Goal: Transaction & Acquisition: Download file/media

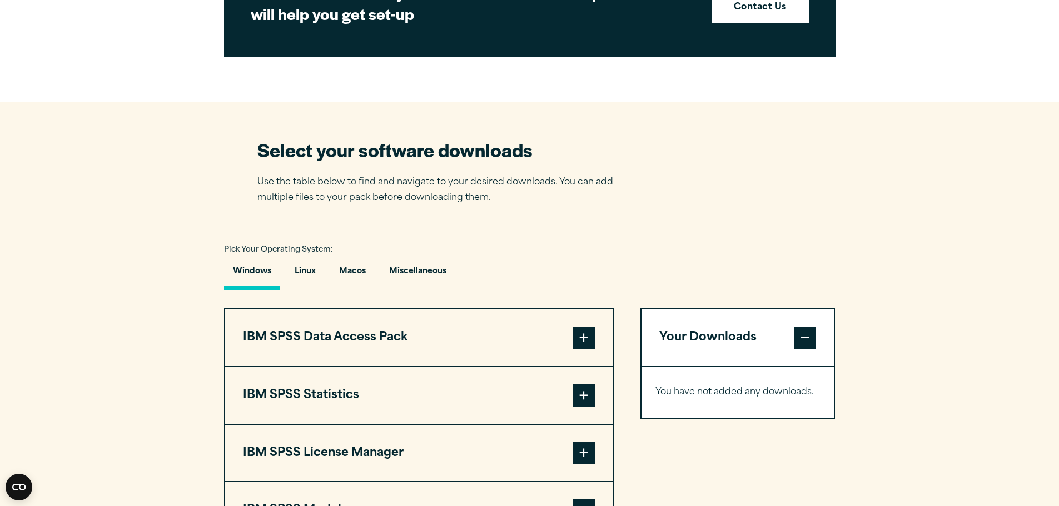
scroll to position [611, 0]
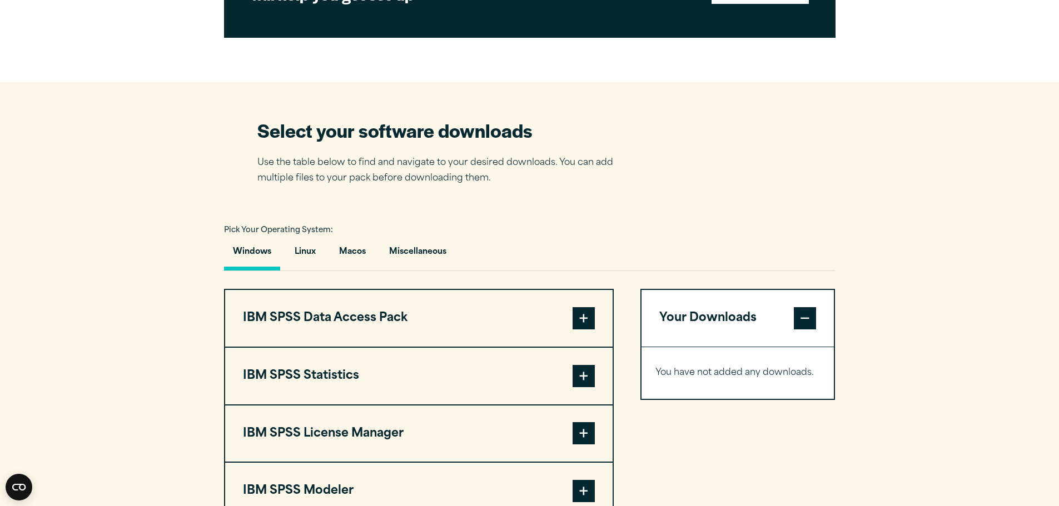
click at [247, 253] on button "Windows" at bounding box center [252, 255] width 56 height 32
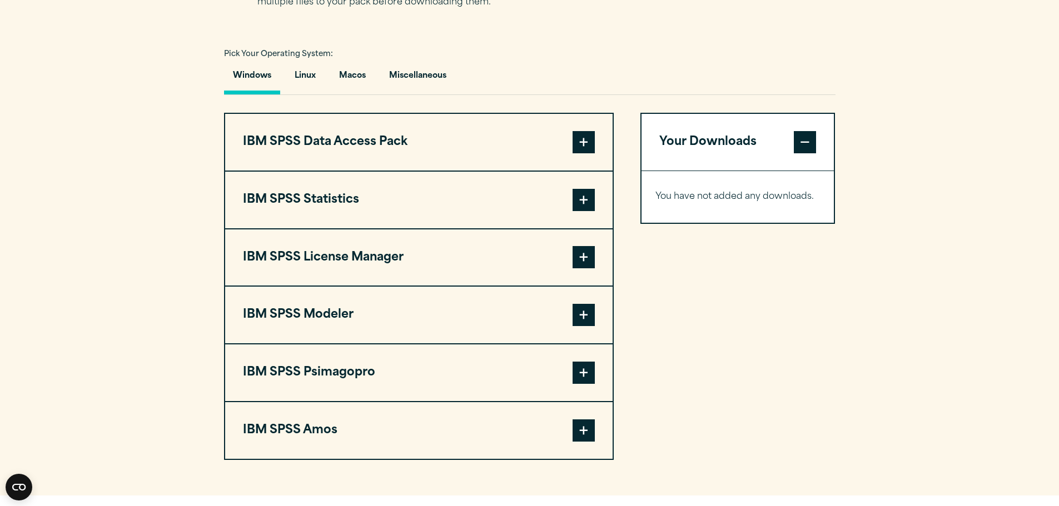
scroll to position [779, 0]
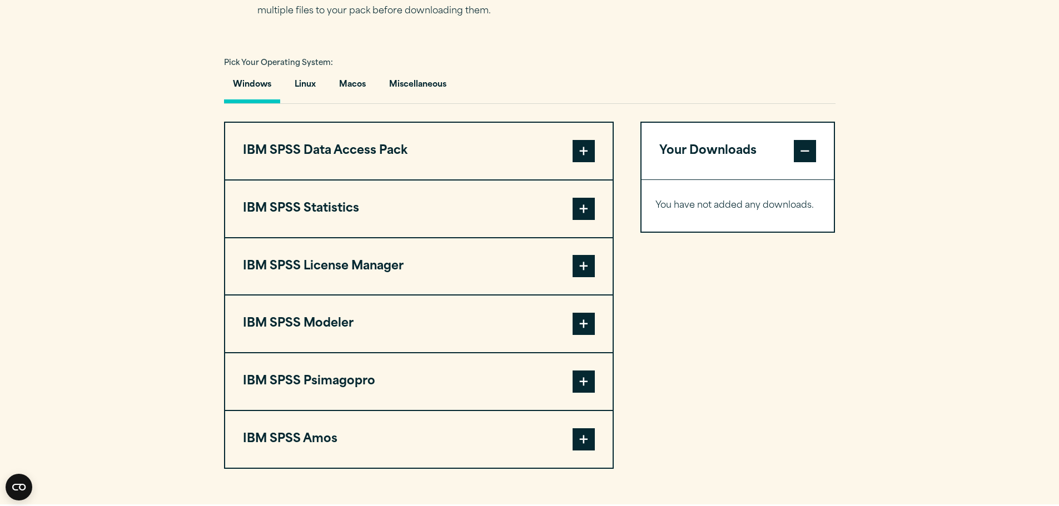
click at [585, 205] on span at bounding box center [583, 209] width 22 height 22
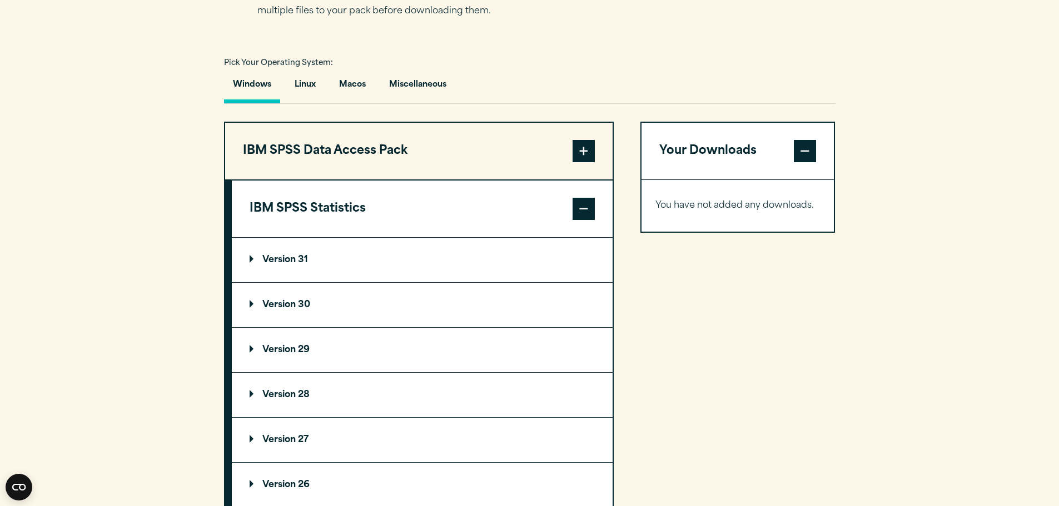
click at [254, 303] on p "Version 30" at bounding box center [280, 305] width 61 height 9
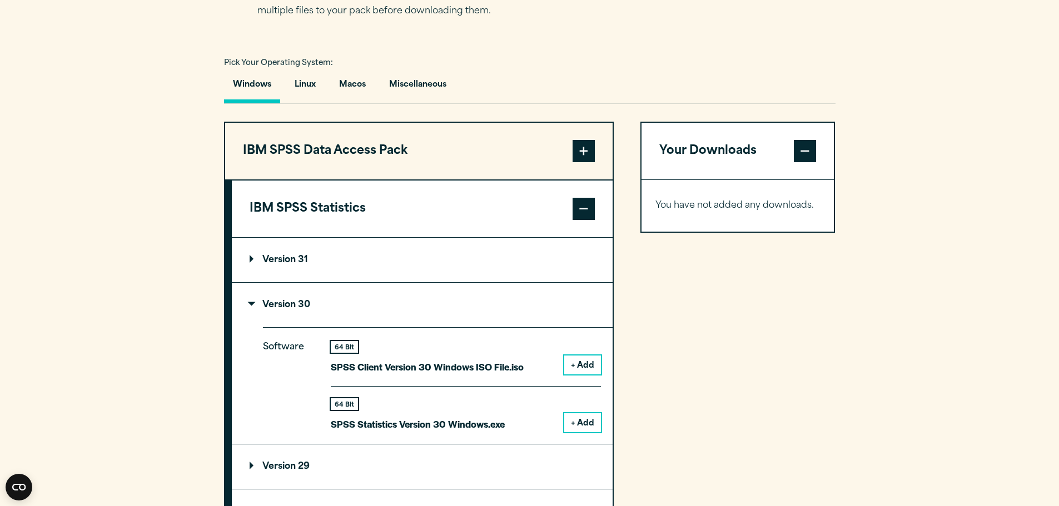
click at [577, 418] on button "+ Add" at bounding box center [582, 422] width 37 height 19
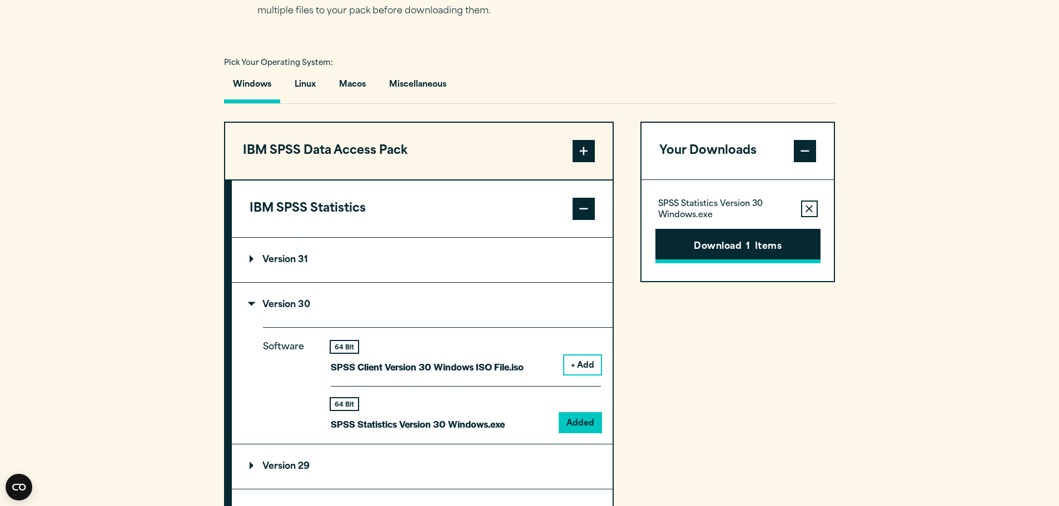
click at [740, 237] on button "Download 1 Items" at bounding box center [737, 246] width 165 height 34
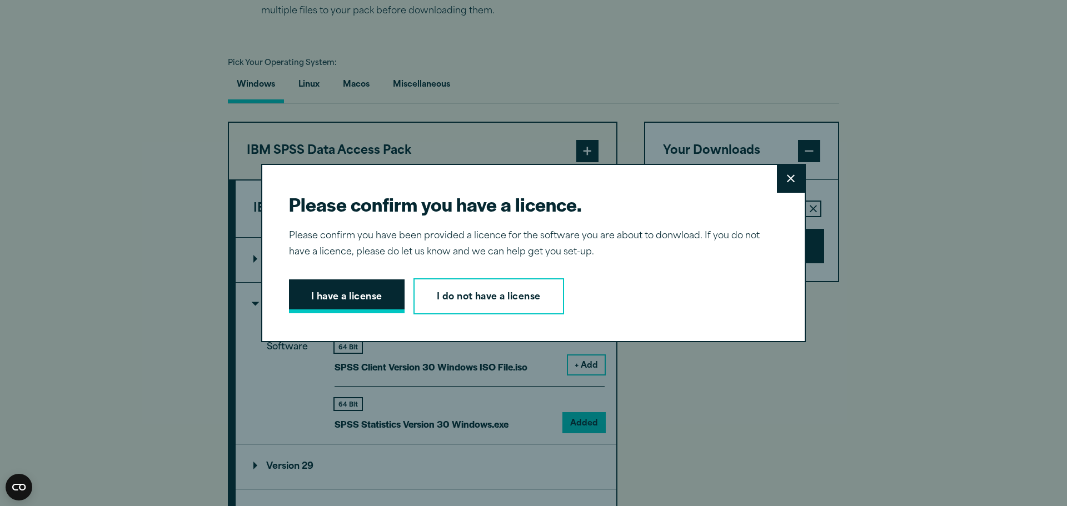
click at [343, 296] on button "I have a license" at bounding box center [347, 297] width 116 height 34
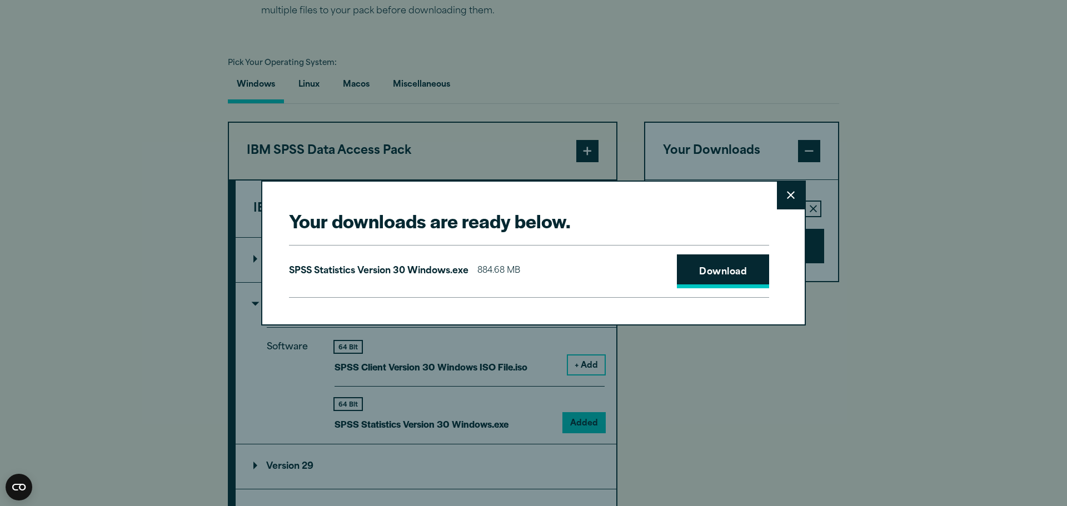
click at [729, 268] on link "Download" at bounding box center [723, 272] width 92 height 34
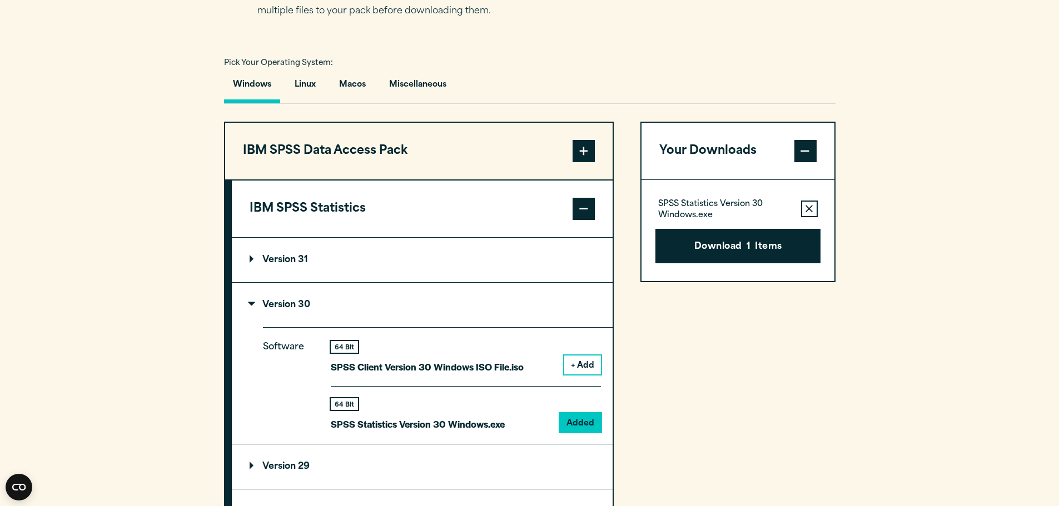
click at [935, 265] on div "Your downloads are ready below. Close SPSS Statistics Version 30 Windows.exe 88…" at bounding box center [529, 253] width 1059 height 506
click at [857, 206] on section "Select your software downloads Use the table below to find and navigate to your…" at bounding box center [529, 403] width 1059 height 977
